Goal: Find specific page/section: Find specific page/section

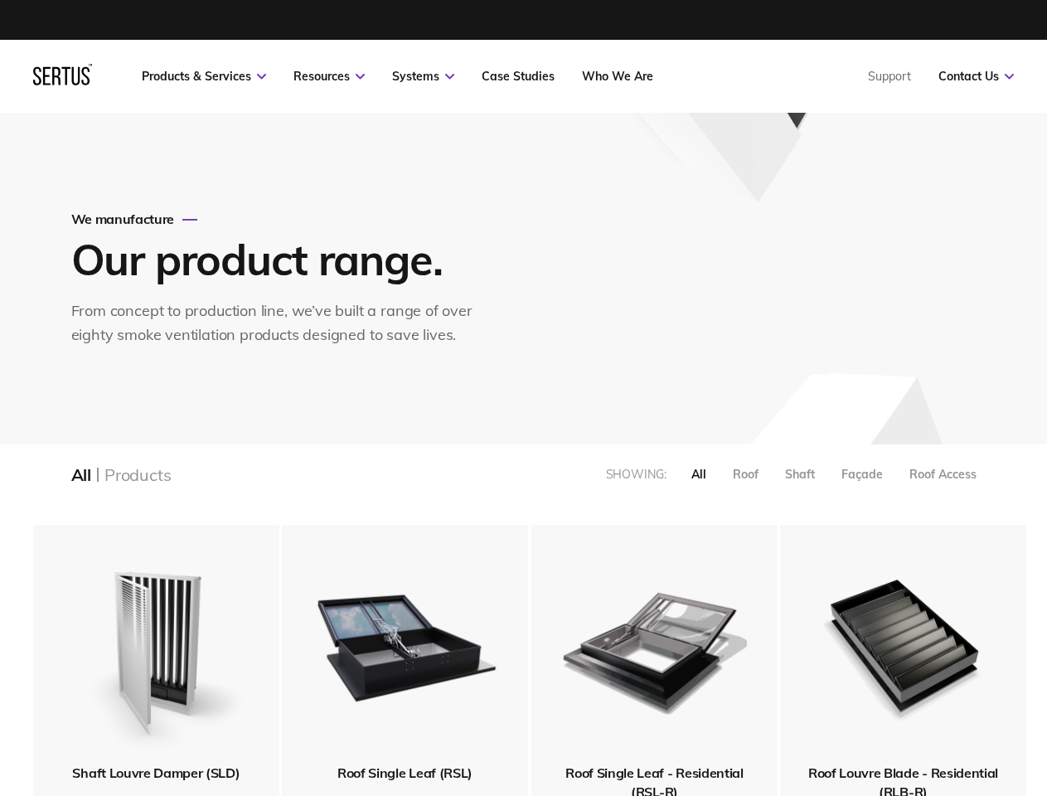
click at [329, 76] on link "Resources" at bounding box center [328, 76] width 71 height 15
click at [423, 76] on link "Systems" at bounding box center [423, 76] width 62 height 15
click at [976, 76] on link "Contact Us" at bounding box center [975, 76] width 75 height 15
click at [699, 474] on div "All" at bounding box center [698, 474] width 15 height 15
click at [745, 474] on div "Roof" at bounding box center [746, 474] width 26 height 15
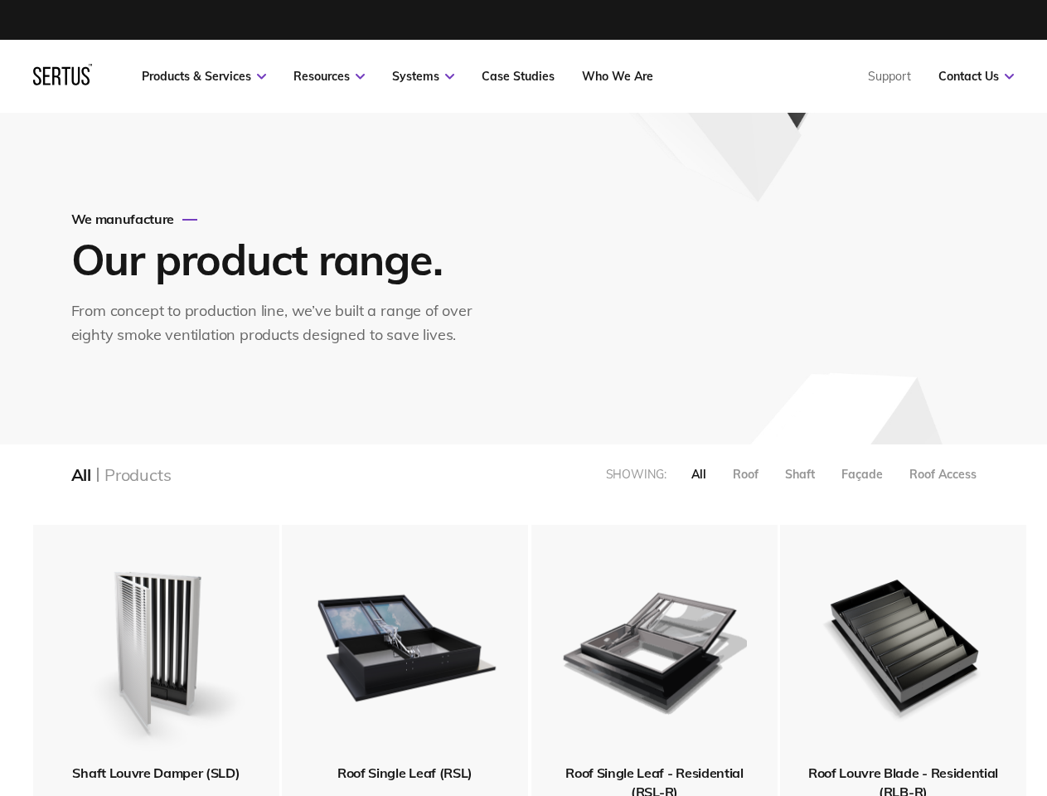
click at [800, 474] on div "Shaft" at bounding box center [800, 474] width 30 height 15
click at [862, 474] on div "Façade" at bounding box center [861, 474] width 41 height 15
